Goal: Task Accomplishment & Management: Use online tool/utility

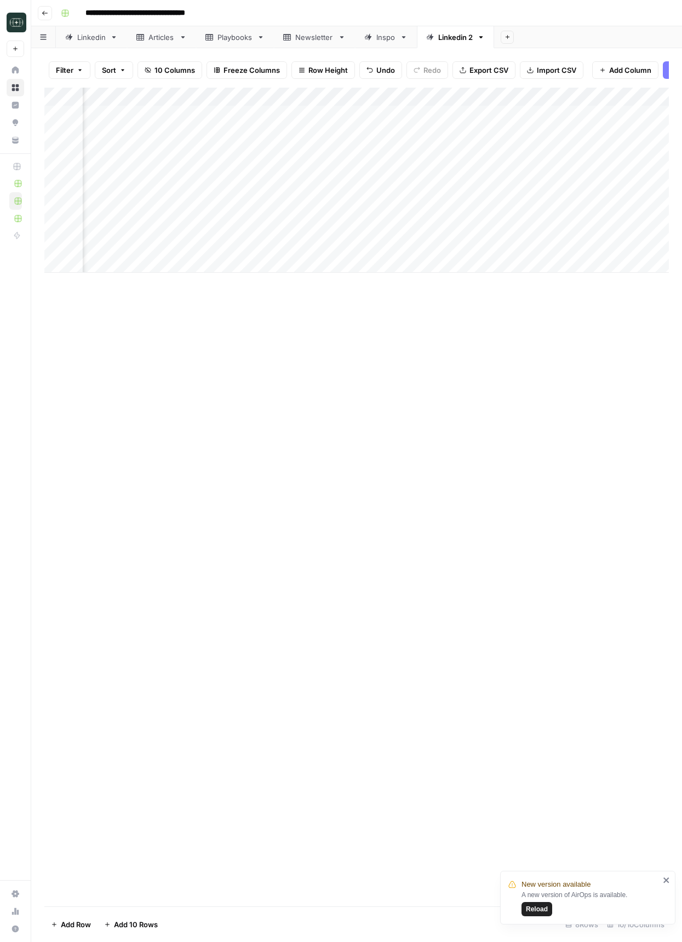
scroll to position [0, 232]
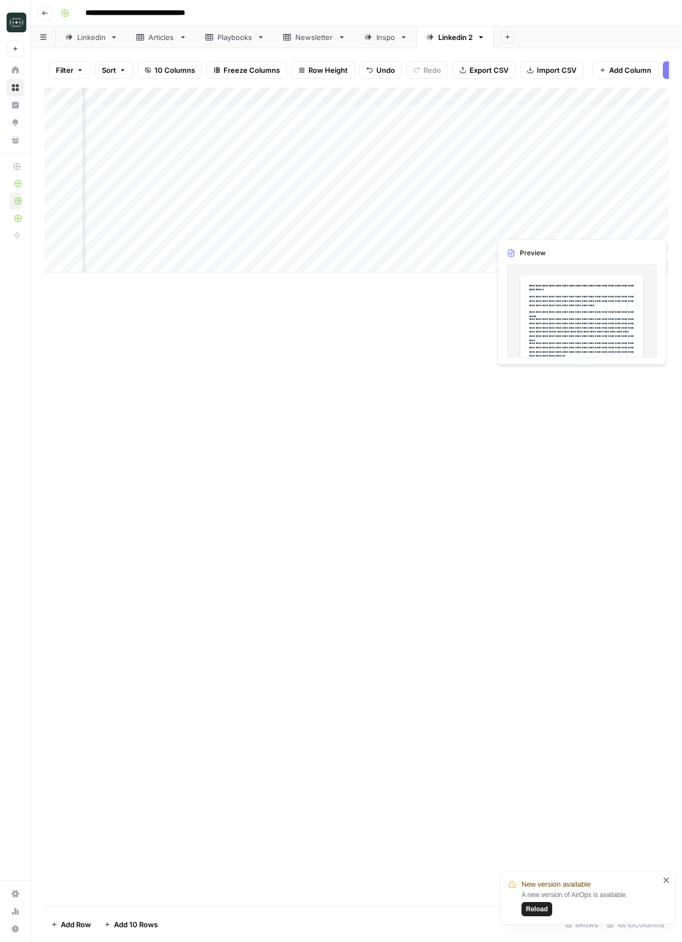
click at [597, 225] on div "Add Column" at bounding box center [356, 180] width 624 height 185
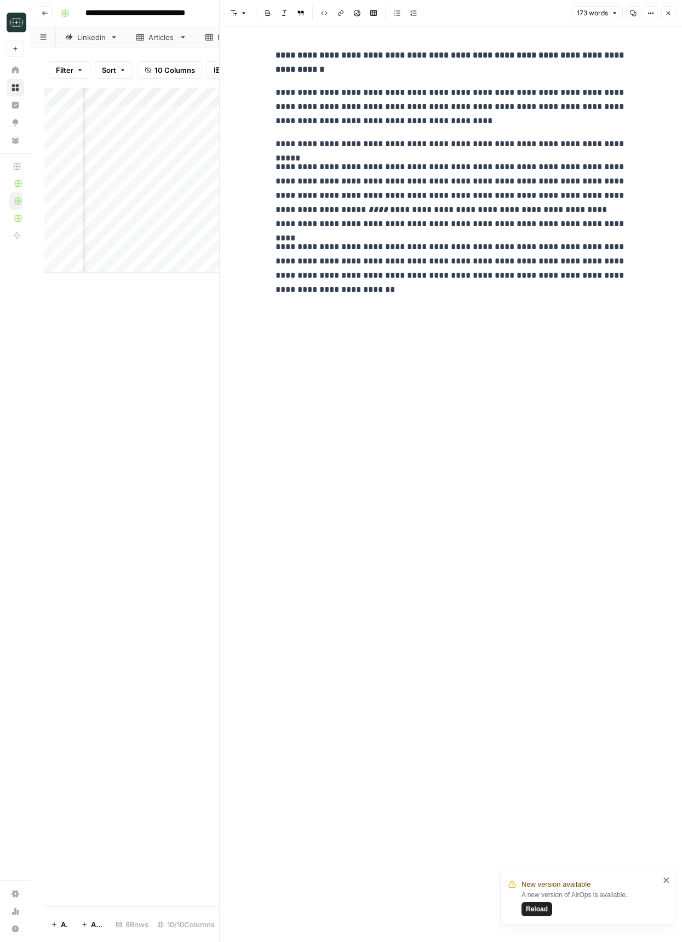
click at [668, 12] on icon "button" at bounding box center [668, 13] width 4 height 4
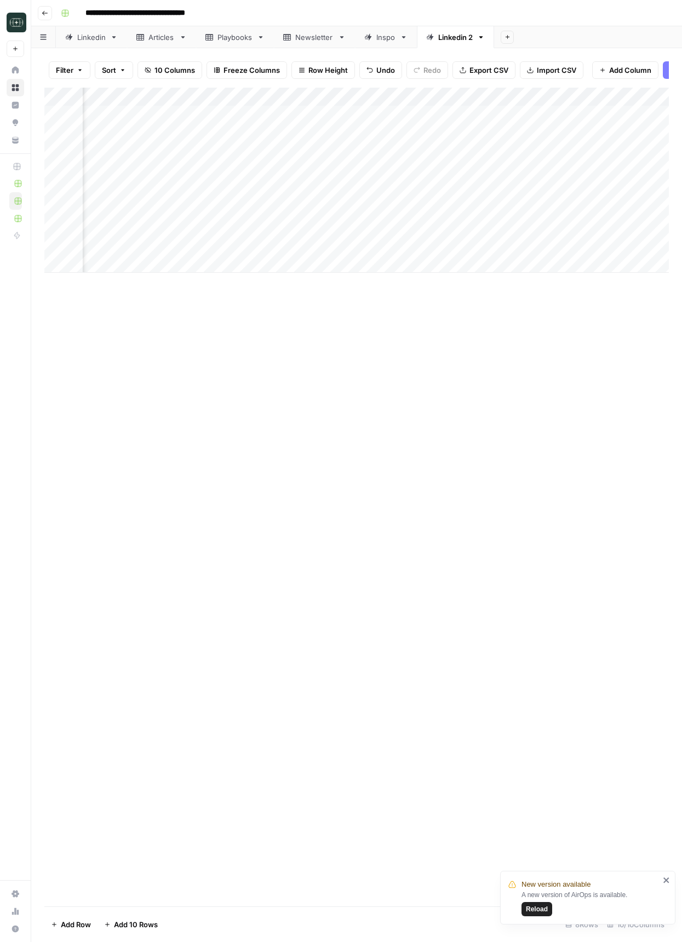
scroll to position [0, 380]
click at [83, 39] on div "Linkedin" at bounding box center [91, 37] width 28 height 11
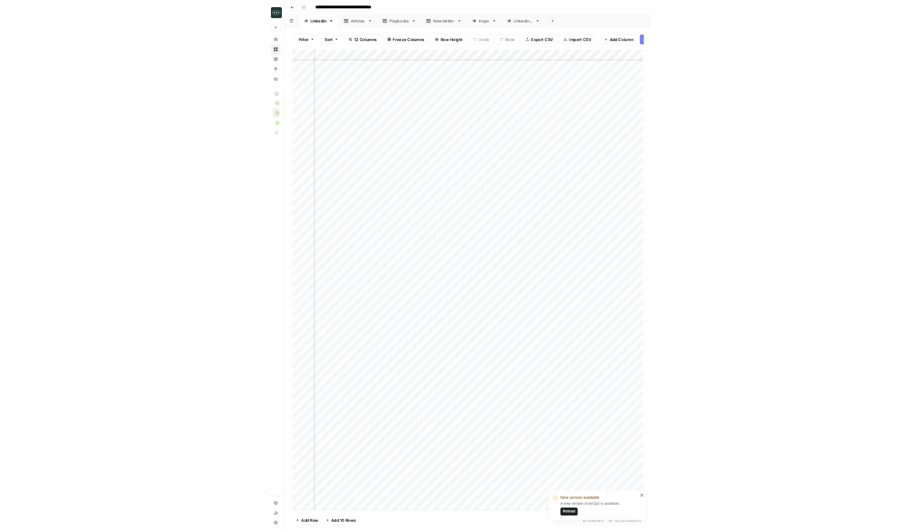
scroll to position [372, 332]
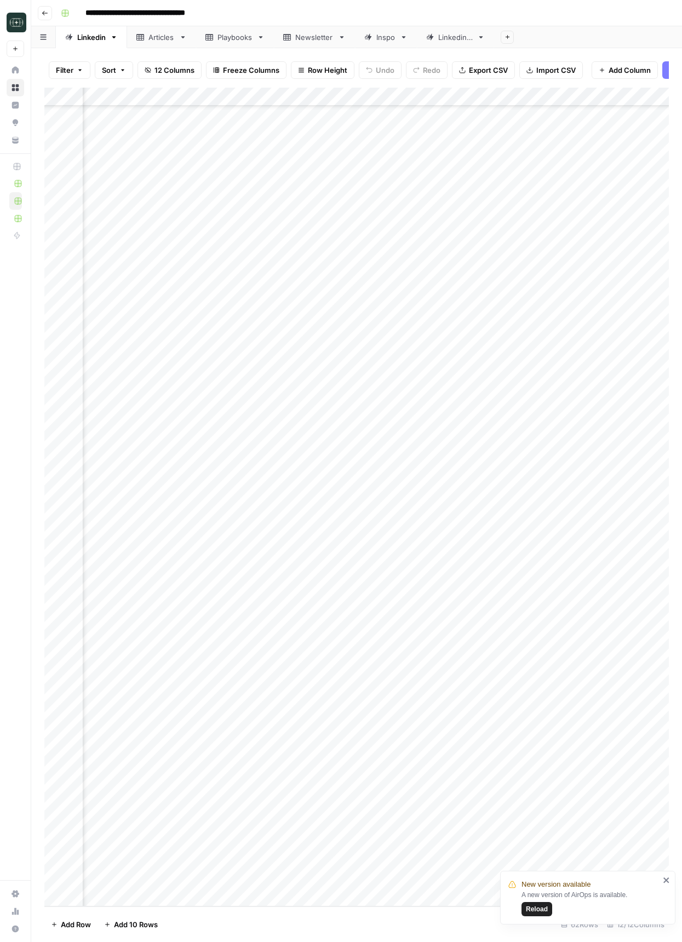
click at [490, 807] on div "Add Column" at bounding box center [356, 497] width 624 height 818
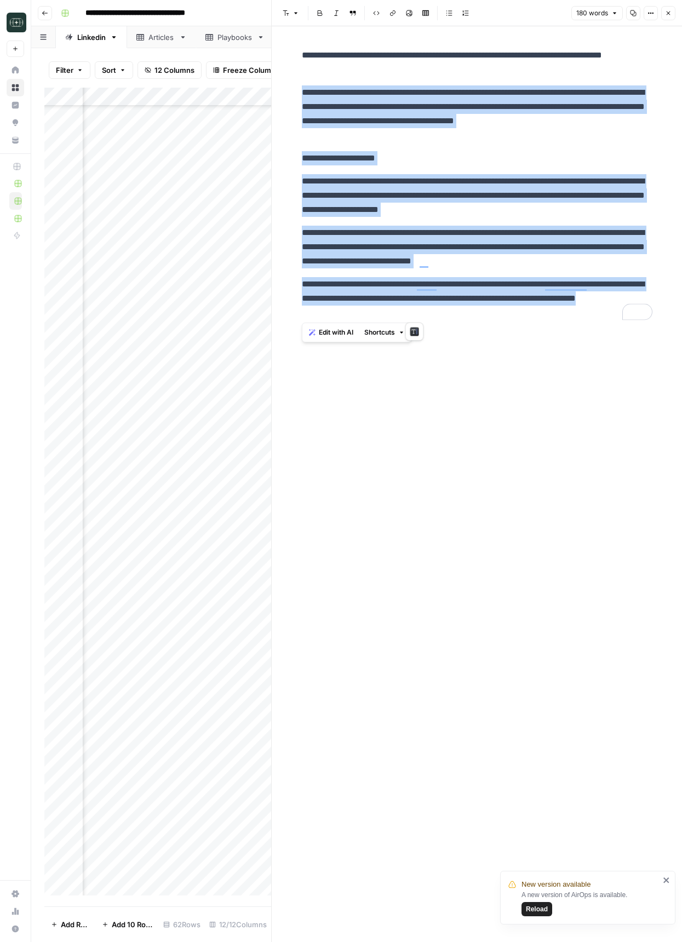
drag, startPoint x: 298, startPoint y: 89, endPoint x: 481, endPoint y: 323, distance: 297.1
click at [481, 323] on div "**********" at bounding box center [476, 184] width 363 height 280
copy div "**********"
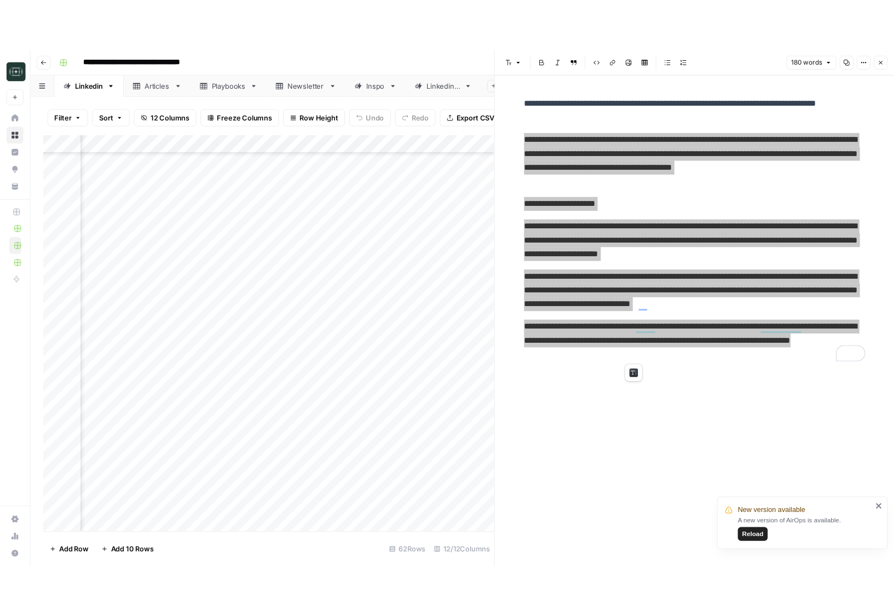
scroll to position [372, 332]
